Goal: Task Accomplishment & Management: Manage account settings

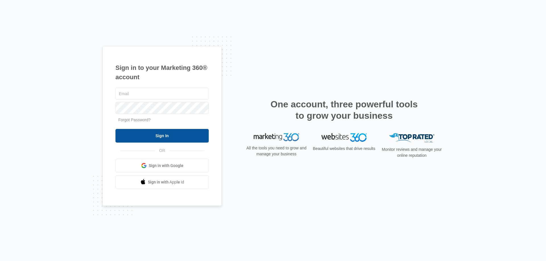
type input "[EMAIL_ADDRESS][DOMAIN_NAME]"
click at [154, 134] on input "Sign In" at bounding box center [161, 136] width 93 height 14
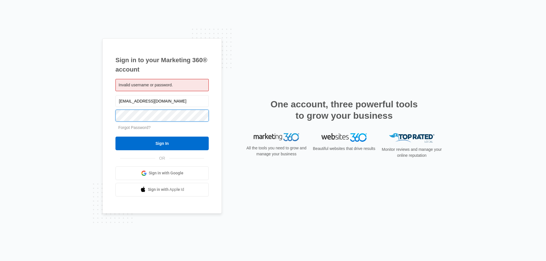
click at [68, 120] on div "Sign in to your Marketing 360® account Invalid username or password. duanefrank…" at bounding box center [273, 130] width 546 height 261
click at [115, 137] on input "Sign In" at bounding box center [161, 144] width 93 height 14
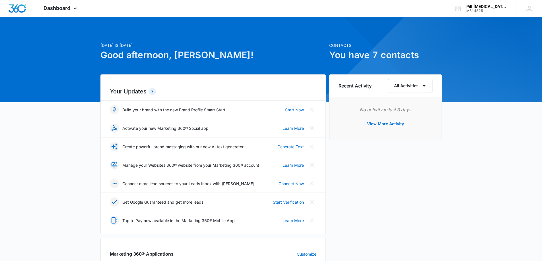
click at [358, 87] on h6 "Recent Activity" at bounding box center [354, 85] width 33 height 7
click at [421, 86] on icon "button" at bounding box center [424, 85] width 7 height 7
click at [464, 135] on div "Today is Thursday, September 4th Good afternoon, Duane! Contacts You have 7 con…" at bounding box center [271, 264] width 542 height 481
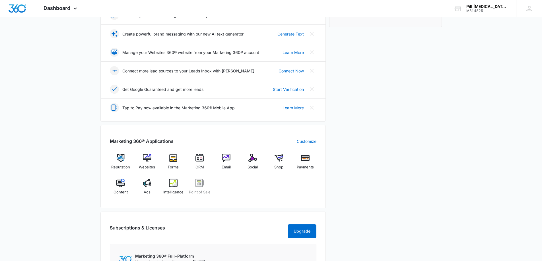
scroll to position [142, 0]
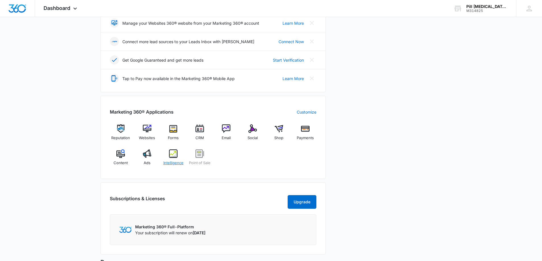
click at [173, 153] on img at bounding box center [173, 154] width 9 height 9
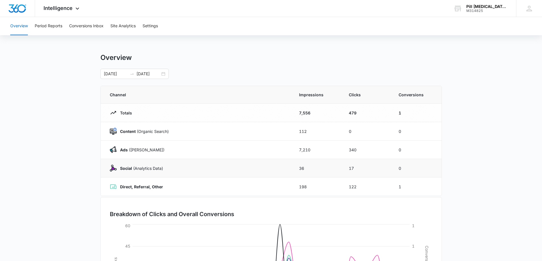
click at [122, 166] on strong "Social" at bounding box center [126, 168] width 12 height 5
click at [113, 171] on img at bounding box center [113, 168] width 7 height 7
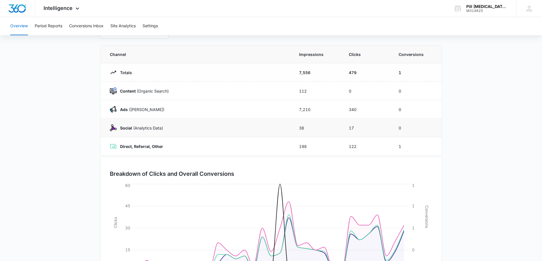
scroll to position [34, 0]
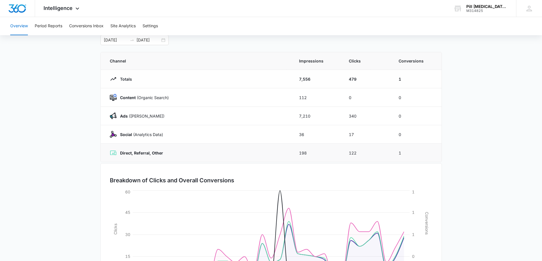
click at [141, 152] on strong "Direct, Referral, Other" at bounding box center [141, 153] width 43 height 5
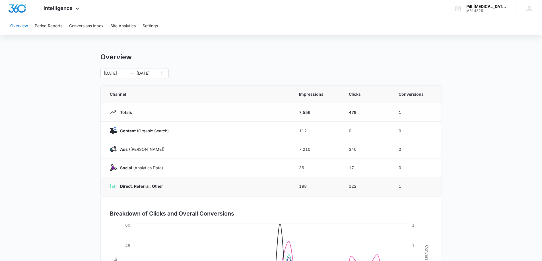
scroll to position [0, 0]
click at [399, 113] on td "1" at bounding box center [417, 113] width 50 height 18
click at [352, 114] on td "479" at bounding box center [367, 113] width 50 height 18
click at [303, 113] on td "7,556" at bounding box center [317, 113] width 50 height 18
click at [125, 115] on p "Totals" at bounding box center [124, 113] width 15 height 6
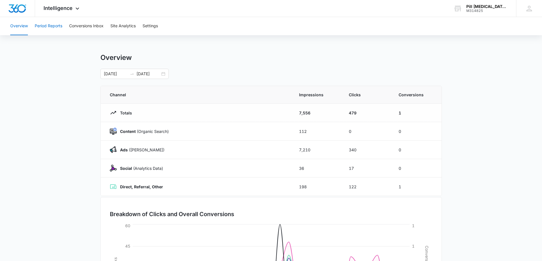
click at [47, 28] on button "Period Reports" at bounding box center [49, 26] width 28 height 18
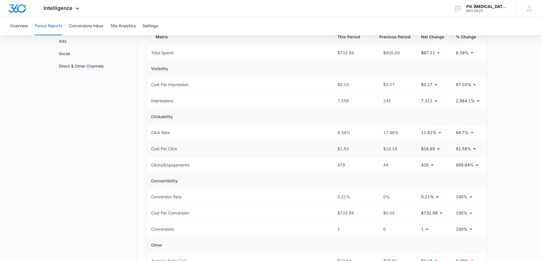
scroll to position [85, 0]
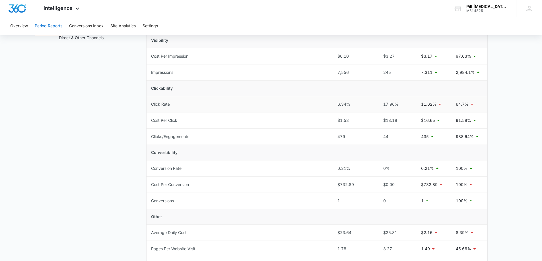
click at [439, 104] on icon at bounding box center [439, 104] width 3 height 1
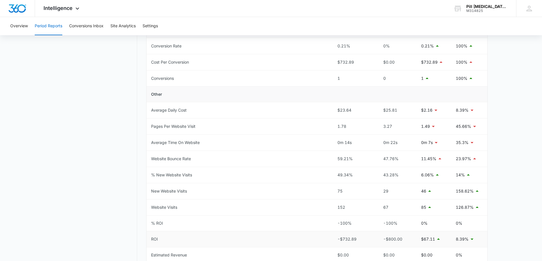
scroll to position [209, 0]
drag, startPoint x: 285, startPoint y: 235, endPoint x: 303, endPoint y: 233, distance: 17.8
click at [290, 234] on td "ROI" at bounding box center [239, 239] width 186 height 16
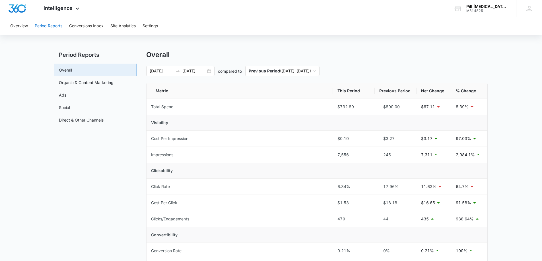
scroll to position [0, 0]
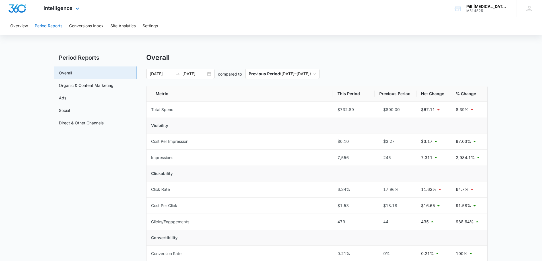
click at [73, 9] on div "Intelligence Apps Reputation Websites Forms CRM Email Social Shop Payments POS …" at bounding box center [62, 8] width 54 height 17
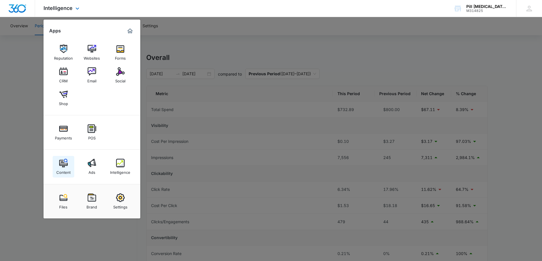
click at [63, 166] on img at bounding box center [63, 163] width 9 height 9
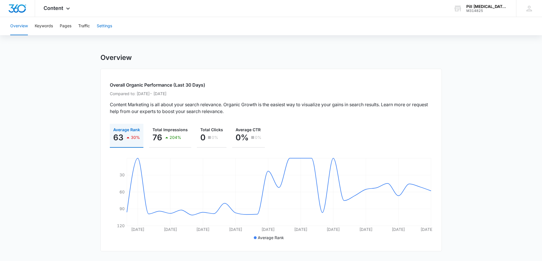
click at [101, 25] on button "Settings" at bounding box center [104, 26] width 15 height 18
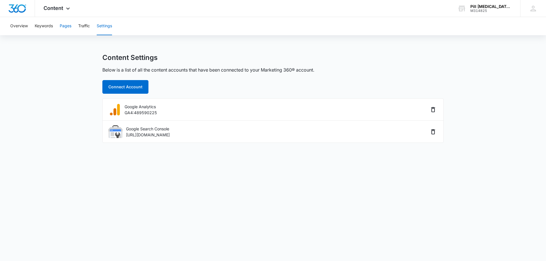
click at [69, 26] on button "Pages" at bounding box center [66, 26] width 12 height 18
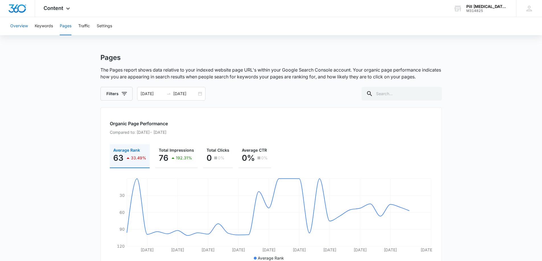
click at [25, 26] on button "Overview" at bounding box center [19, 26] width 18 height 18
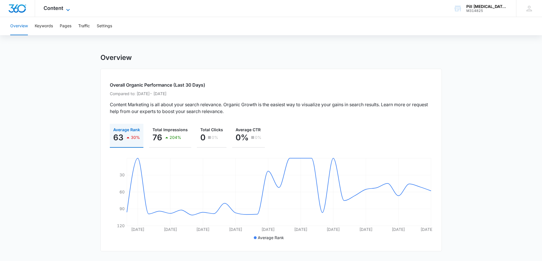
click at [68, 7] on icon at bounding box center [68, 10] width 7 height 7
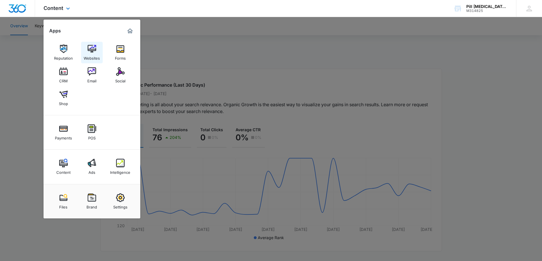
click at [89, 49] on img at bounding box center [92, 49] width 9 height 9
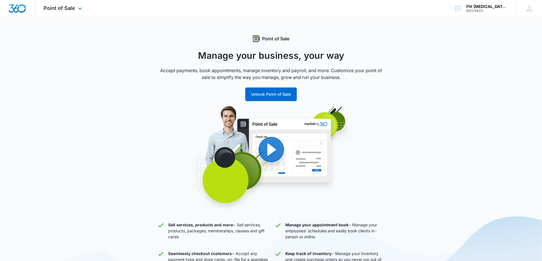
click at [76, 7] on div "Point of Sale Apps Reputation Websites Forms CRM Email Social Shop Payments POS…" at bounding box center [63, 8] width 57 height 17
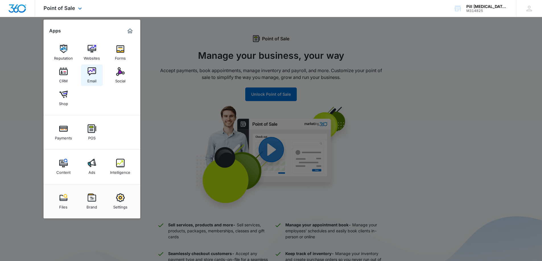
click at [92, 73] on img at bounding box center [92, 71] width 9 height 9
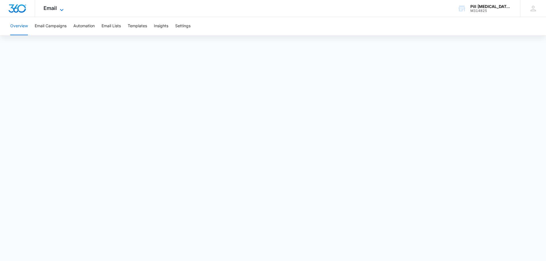
click at [60, 11] on icon at bounding box center [61, 10] width 7 height 7
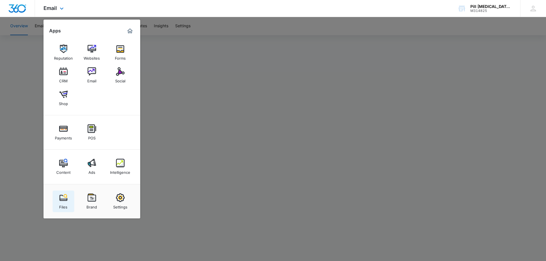
click at [62, 200] on img at bounding box center [63, 198] width 9 height 9
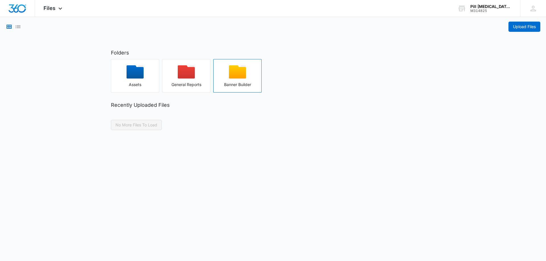
click at [231, 73] on icon "button" at bounding box center [237, 71] width 17 height 13
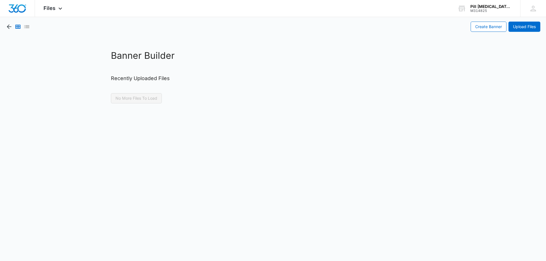
drag, startPoint x: 142, startPoint y: 78, endPoint x: 142, endPoint y: 85, distance: 6.6
click at [142, 85] on div "Banner Builder Recently Uploaded Files No More Files To Load" at bounding box center [273, 76] width 336 height 55
click at [7, 26] on icon "button" at bounding box center [9, 26] width 7 height 7
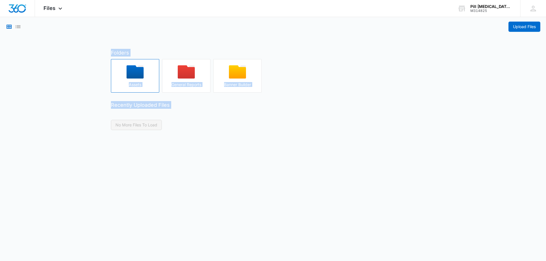
click at [140, 74] on icon "button" at bounding box center [135, 71] width 17 height 13
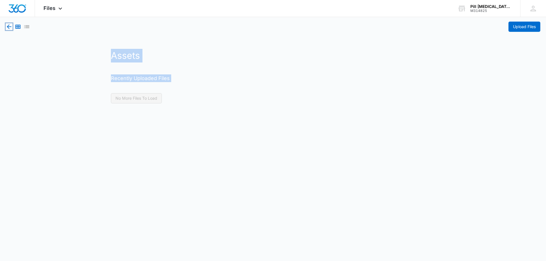
click at [9, 24] on icon "button" at bounding box center [9, 26] width 7 height 7
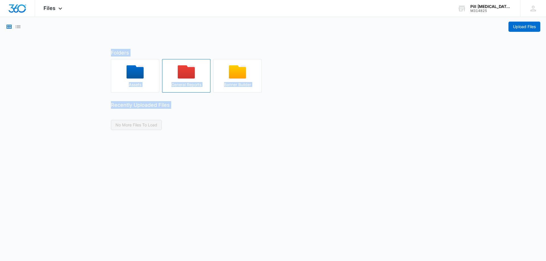
click at [186, 74] on icon "button" at bounding box center [186, 71] width 17 height 13
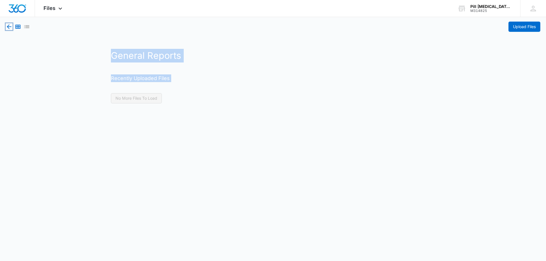
click at [9, 26] on icon "button" at bounding box center [9, 26] width 7 height 7
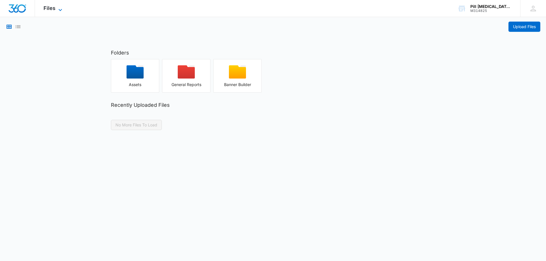
click at [57, 7] on icon at bounding box center [60, 10] width 7 height 7
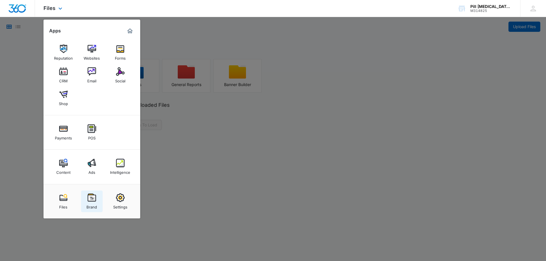
click at [94, 201] on img at bounding box center [92, 198] width 9 height 9
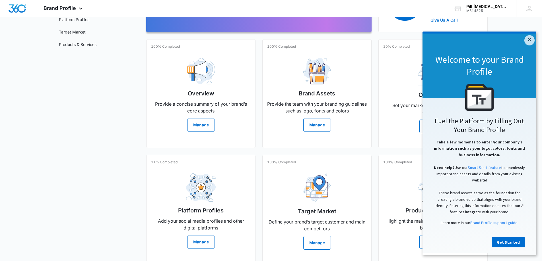
scroll to position [95, 0]
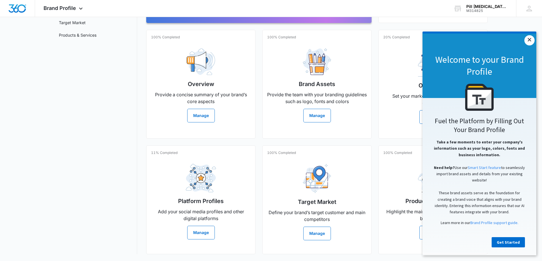
click at [531, 38] on link "×" at bounding box center [529, 40] width 10 height 10
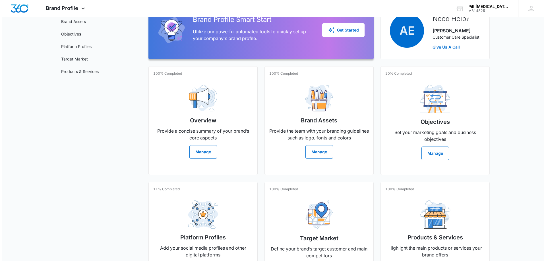
scroll to position [0, 0]
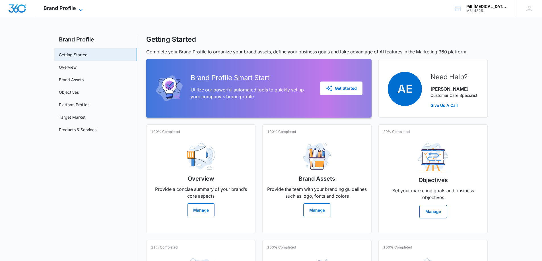
click at [59, 9] on span "Brand Profile" at bounding box center [60, 8] width 32 height 6
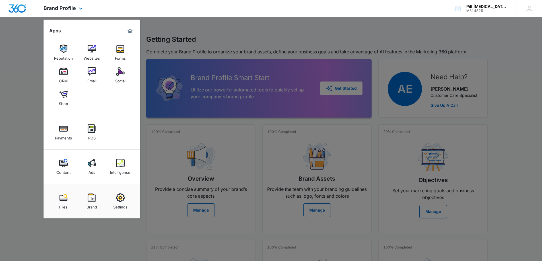
click at [131, 30] on img "Marketing 360® Dashboard" at bounding box center [130, 31] width 7 height 7
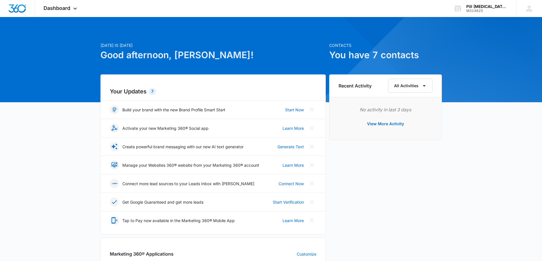
click at [340, 57] on h1 "You have 7 contacts" at bounding box center [385, 55] width 113 height 14
click at [383, 123] on button "View More Activity" at bounding box center [385, 124] width 48 height 14
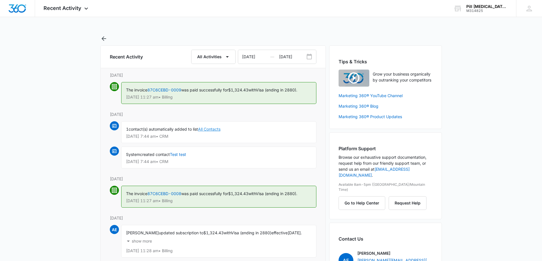
click at [212, 129] on link "All Contacts" at bounding box center [209, 129] width 22 height 5
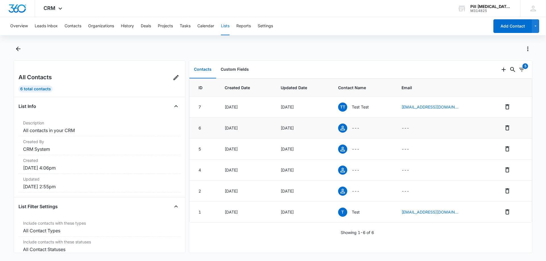
click at [359, 129] on p "---" at bounding box center [356, 128] width 8 height 6
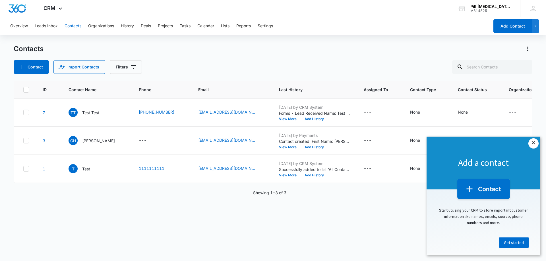
click at [533, 143] on link "×" at bounding box center [533, 144] width 10 height 10
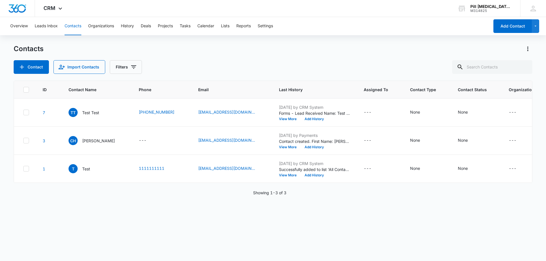
click at [346, 24] on div "Overview Leads Inbox Contacts Organizations History Deals Projects Tasks Calend…" at bounding box center [248, 26] width 483 height 18
